Goal: Task Accomplishment & Management: Manage account settings

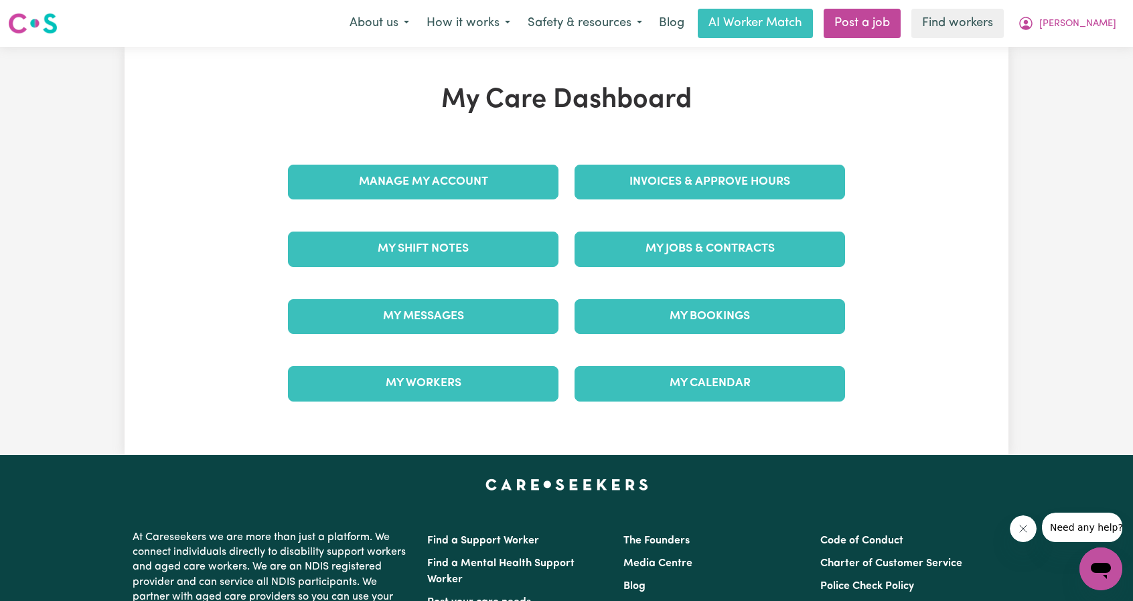
click at [597, 203] on div "Invoices & Approve Hours" at bounding box center [710, 182] width 287 height 67
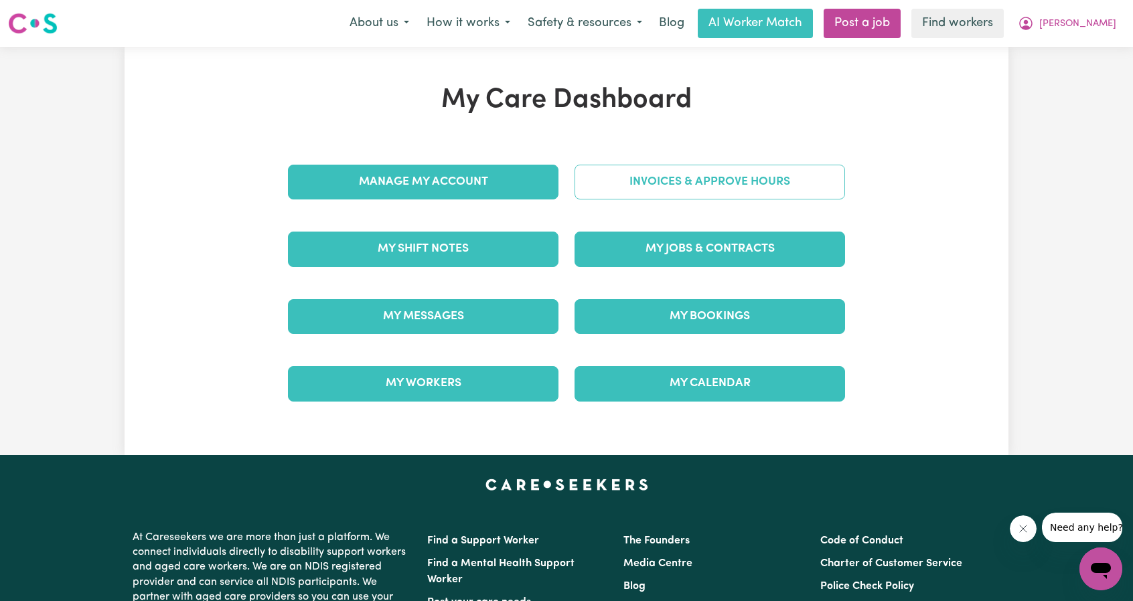
click at [609, 198] on link "Invoices & Approve Hours" at bounding box center [710, 182] width 271 height 35
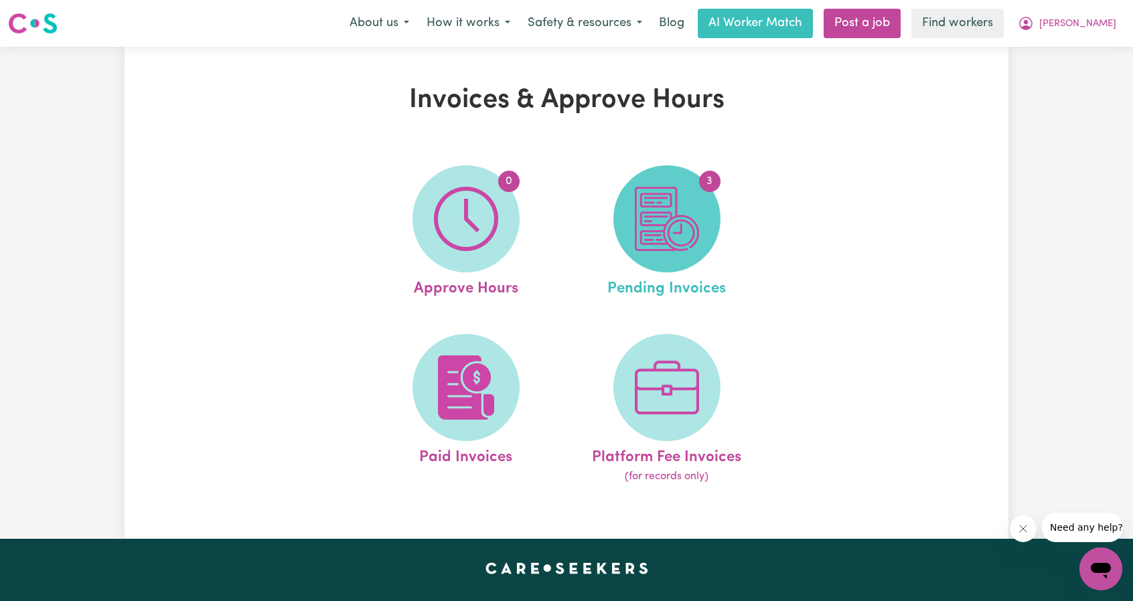
click at [707, 231] on span "3" at bounding box center [666, 218] width 107 height 107
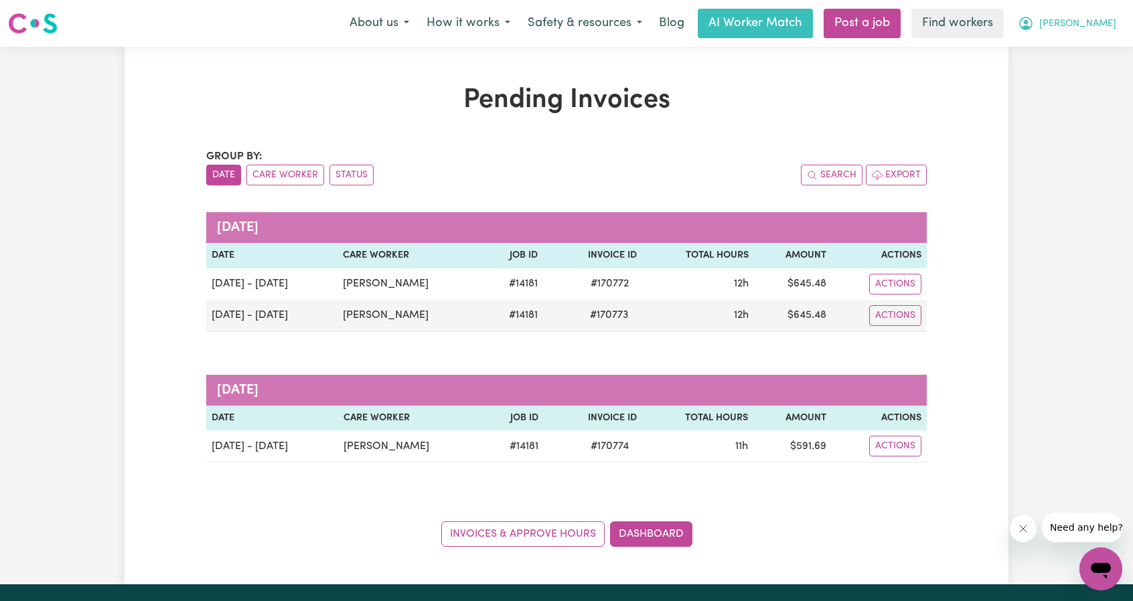
drag, startPoint x: 1102, startPoint y: 25, endPoint x: 1098, endPoint y: 31, distance: 6.9
click at [1102, 25] on span "[PERSON_NAME]" at bounding box center [1077, 24] width 77 height 15
click at [1071, 76] on link "Logout" at bounding box center [1072, 76] width 106 height 25
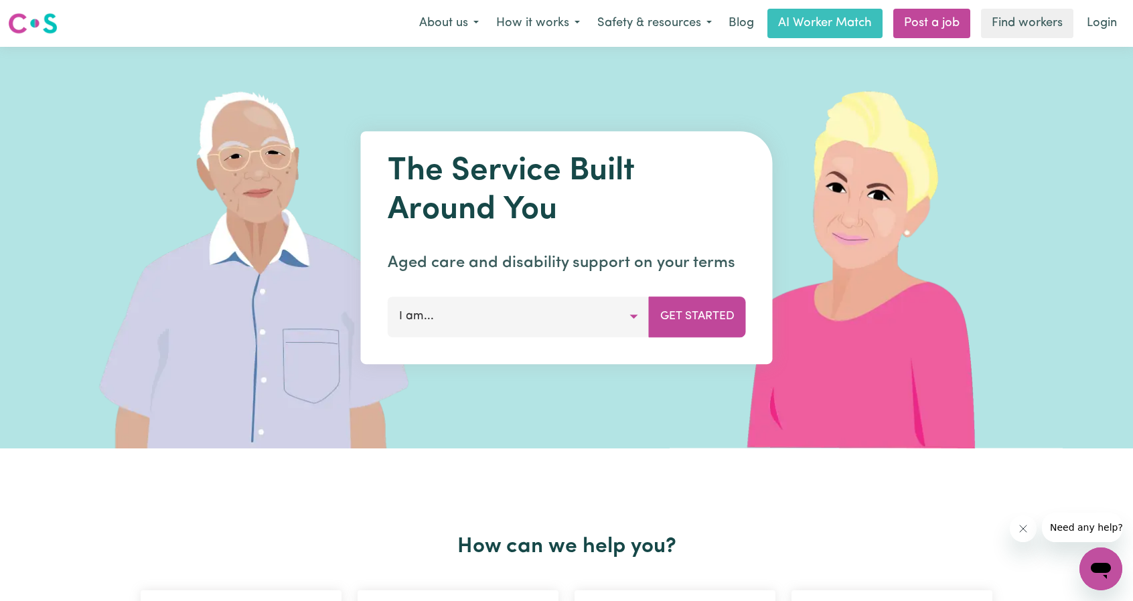
click at [1098, 38] on div "Menu About us How it works Safety & resources Blog AI Worker Match Post a job F…" at bounding box center [566, 23] width 1133 height 31
click at [1092, 23] on link "Login" at bounding box center [1102, 23] width 46 height 29
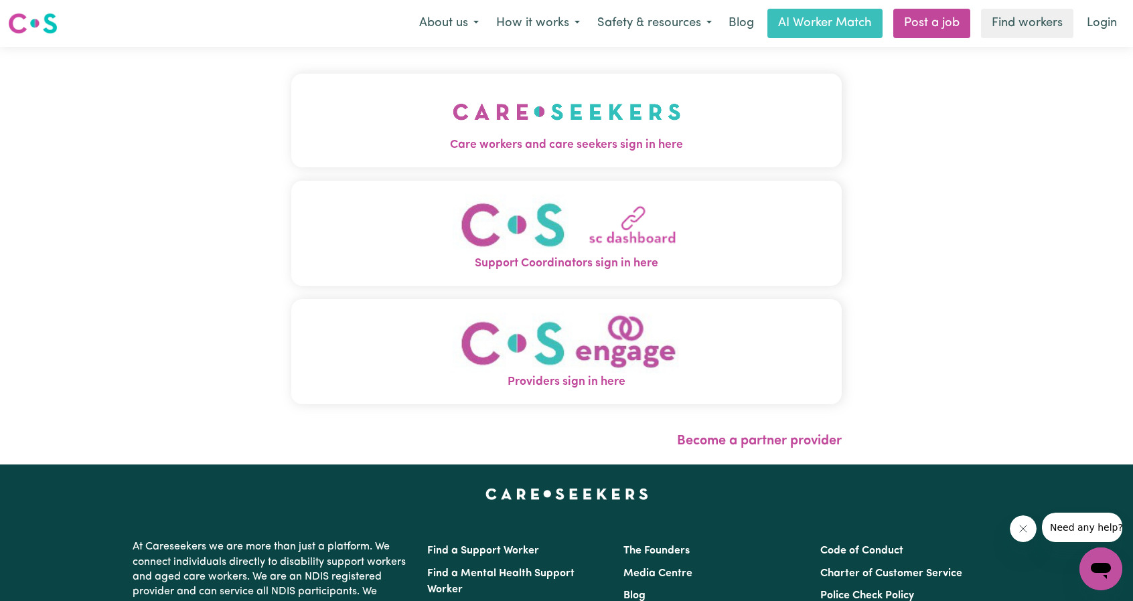
click at [448, 109] on button "Care workers and care seekers sign in here" at bounding box center [566, 121] width 550 height 94
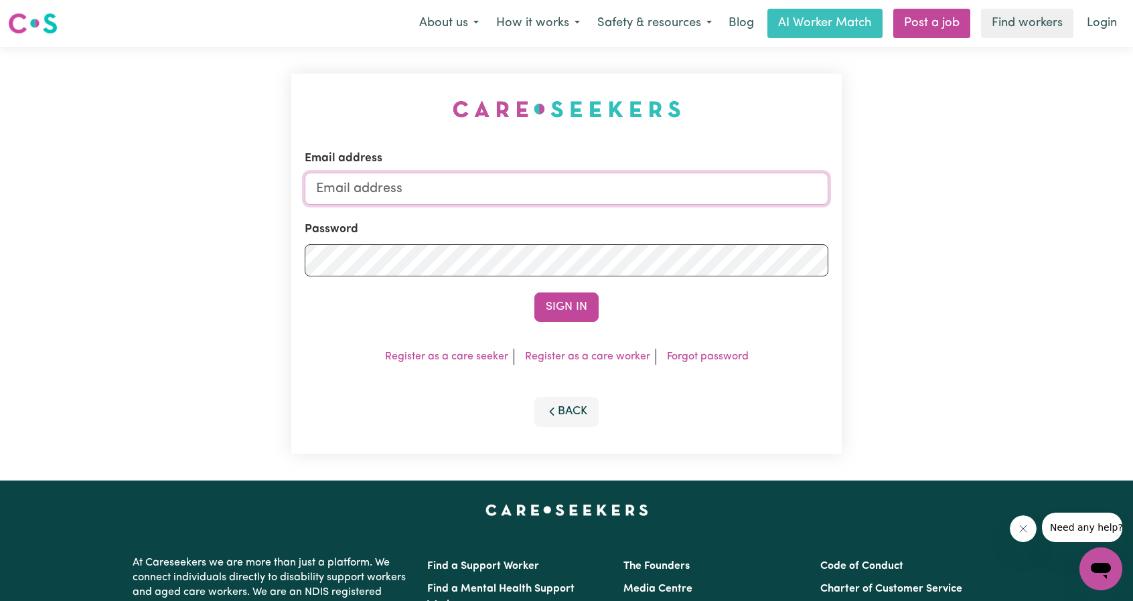
click at [506, 183] on input "Email address" at bounding box center [567, 189] width 524 height 32
drag, startPoint x: 384, startPoint y: 190, endPoint x: 691, endPoint y: 221, distance: 308.2
click at [683, 219] on form "Email address [EMAIL_ADDRESS][PERSON_NAME][DOMAIN_NAME] Password Sign In" at bounding box center [567, 236] width 524 height 172
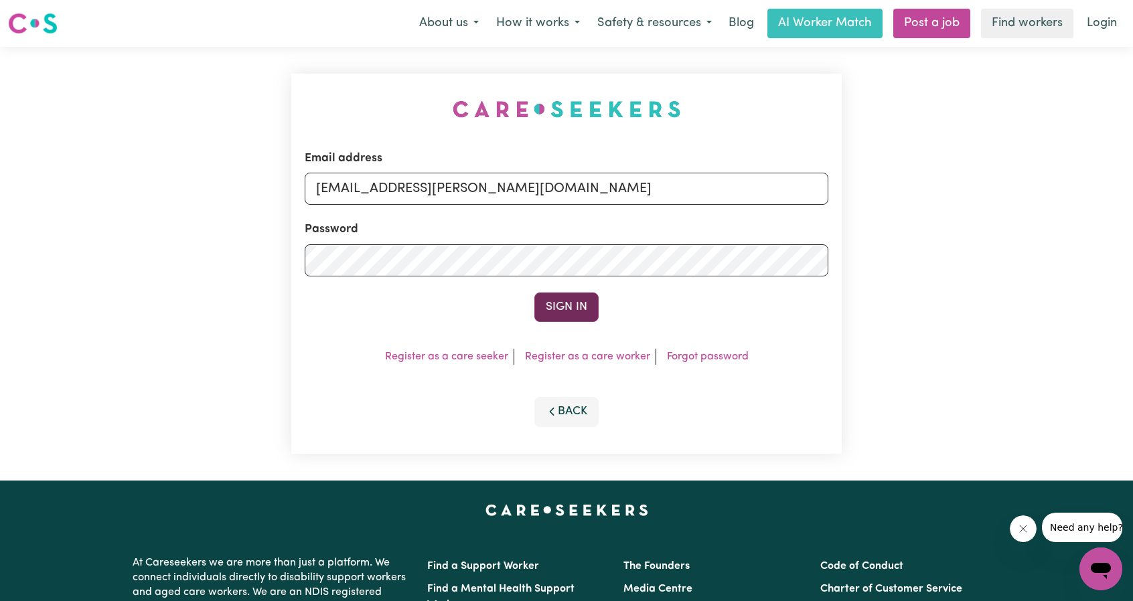
type input "[EMAIL_ADDRESS][PERSON_NAME][DOMAIN_NAME]"
click at [573, 298] on button "Sign In" at bounding box center [566, 307] width 64 height 29
